Goal: Task Accomplishment & Management: Manage account settings

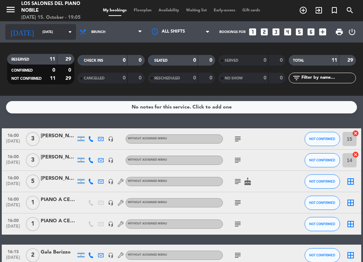
click at [46, 34] on input "[DATE]" at bounding box center [62, 32] width 46 height 11
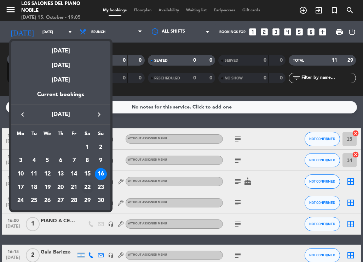
click at [88, 184] on div "22" at bounding box center [87, 187] width 12 height 12
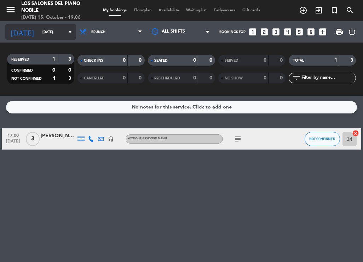
click at [39, 36] on input "[DATE]" at bounding box center [62, 32] width 46 height 11
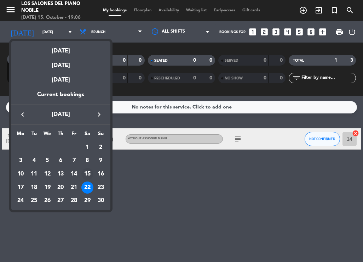
click at [84, 175] on div "15" at bounding box center [87, 174] width 12 height 12
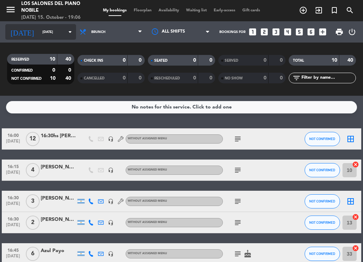
click at [52, 27] on input "[DATE]" at bounding box center [62, 32] width 46 height 11
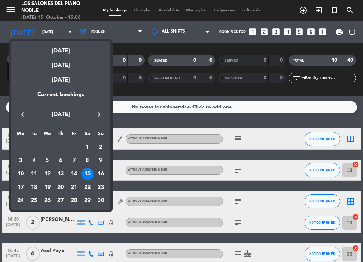
click at [88, 186] on div "22" at bounding box center [87, 187] width 12 height 12
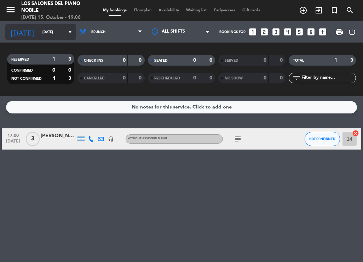
click at [50, 30] on input "[DATE]" at bounding box center [62, 32] width 46 height 11
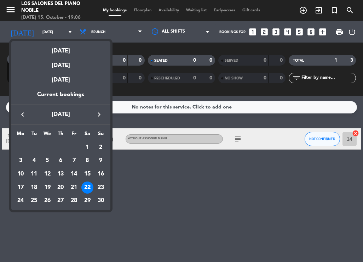
click at [251, 192] on div at bounding box center [181, 131] width 363 height 262
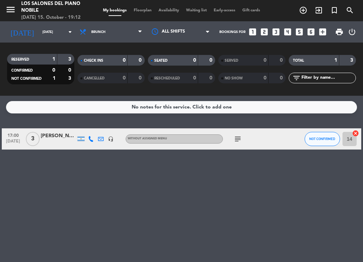
click at [28, 180] on div "No notes for this service. Click to add one 17:00 [DATE] 3 [PERSON_NAME] headse…" at bounding box center [181, 179] width 363 height 166
click at [26, 209] on div "No notes for this service. Click to add one 17:00 [DATE] 3 [PERSON_NAME] headse…" at bounding box center [181, 179] width 363 height 166
click at [11, 11] on icon "menu" at bounding box center [10, 9] width 11 height 11
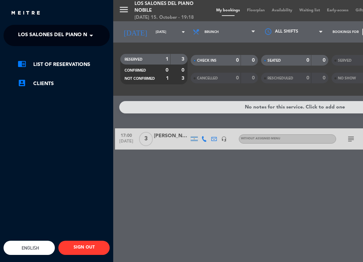
drag, startPoint x: 134, startPoint y: 44, endPoint x: 123, endPoint y: 44, distance: 11.0
click at [133, 44] on div "menu Los Salones del Piano [PERSON_NAME] [DATE] 15. October - 19:18 My bookings…" at bounding box center [294, 131] width 363 height 262
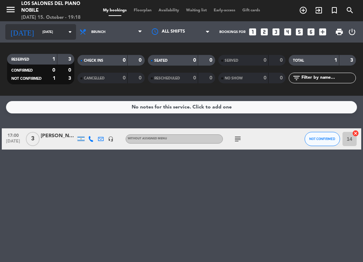
click at [56, 36] on input "[DATE]" at bounding box center [62, 32] width 46 height 11
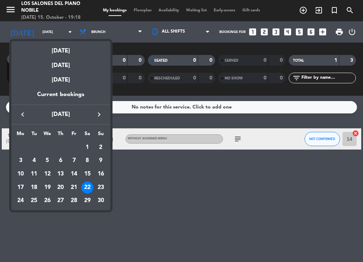
click at [23, 118] on icon "keyboard_arrow_left" at bounding box center [22, 114] width 8 height 8
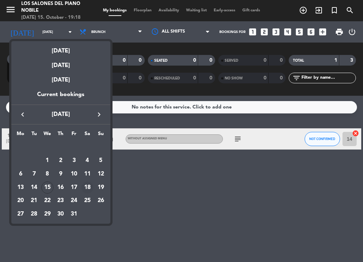
click at [88, 185] on div "18" at bounding box center [87, 187] width 12 height 12
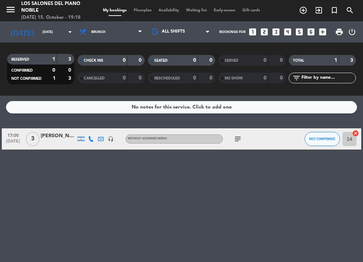
type input "[DATE]"
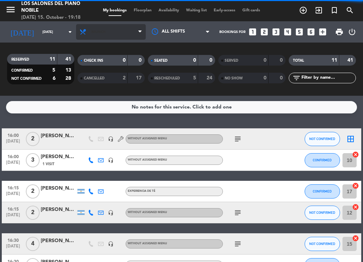
click at [90, 38] on span "Brunch" at bounding box center [111, 32] width 70 height 16
click at [107, 98] on ng-component "menu Los Salones del Piano [PERSON_NAME] [DATE] 15. October - 19:18 My bookings…" at bounding box center [181, 131] width 363 height 262
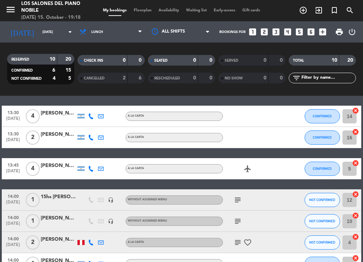
scroll to position [83, 0]
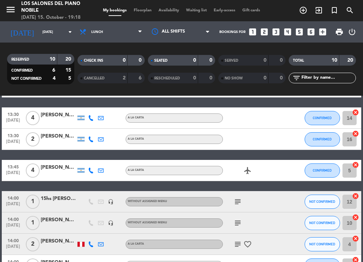
click at [64, 171] on div at bounding box center [58, 174] width 35 height 6
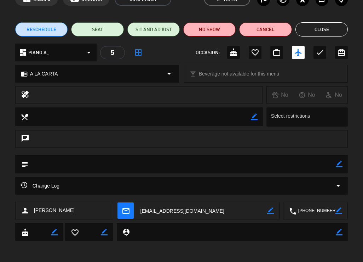
scroll to position [42, 0]
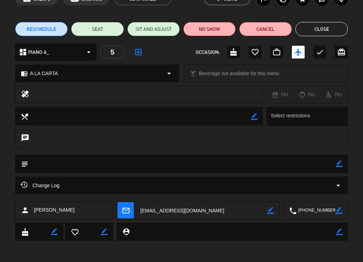
drag, startPoint x: 319, startPoint y: 25, endPoint x: 240, endPoint y: 132, distance: 133.4
click at [240, 132] on div "calendar_today Sat 18, Oct access_time 13:45 REQUEST GUARANTEE 4 Rossi gabruela…" at bounding box center [181, 131] width 363 height 262
click at [336, 164] on icon "border_color" at bounding box center [339, 163] width 7 height 7
click at [32, 173] on div "subject" at bounding box center [181, 165] width 363 height 22
click at [77, 166] on textarea at bounding box center [182, 163] width 308 height 18
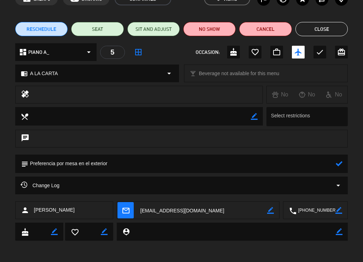
type textarea "Preferencia por mesa en el exterior"
click at [336, 162] on icon at bounding box center [339, 163] width 7 height 7
